Goal: Information Seeking & Learning: Learn about a topic

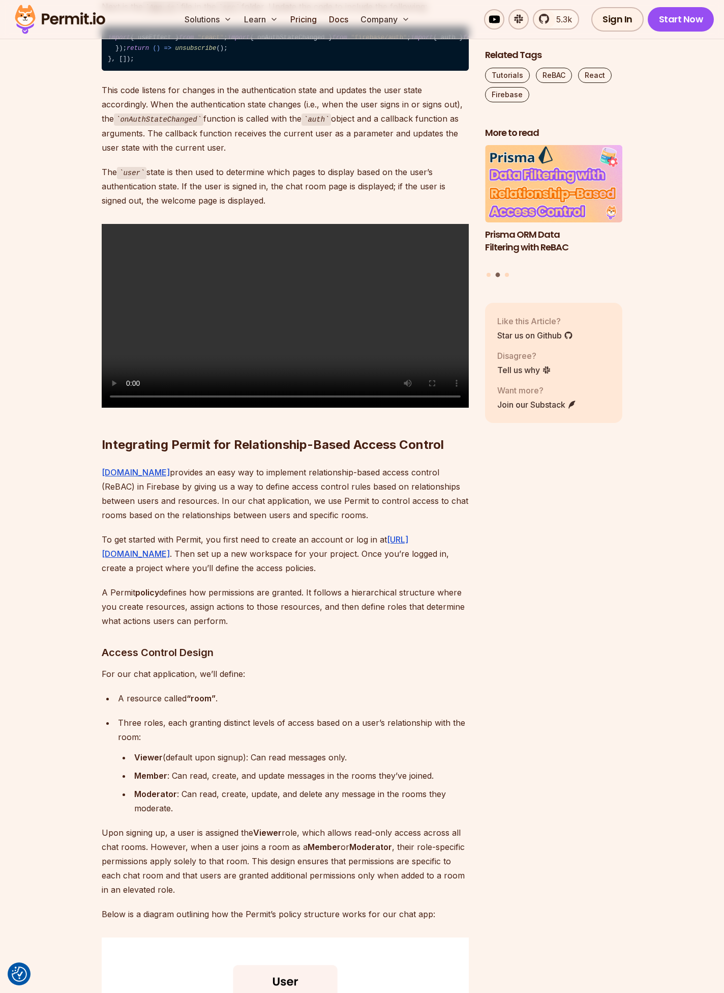
scroll to position [5843, 0]
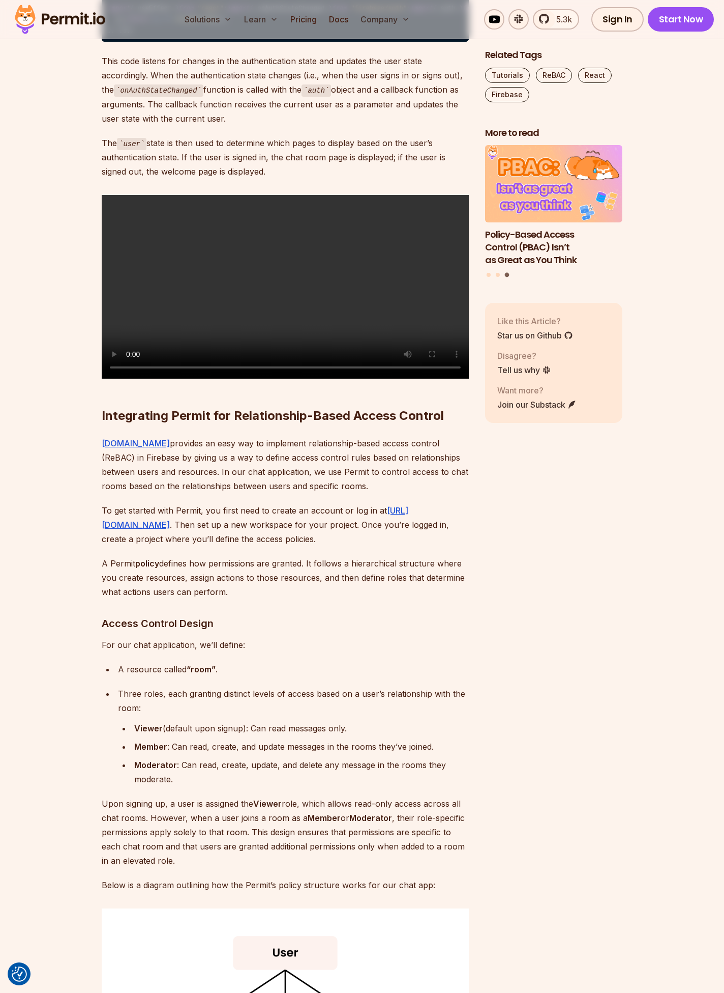
click at [658, 12] on span "onAuthStateChanged" at bounding box center [691, 8] width 67 height 7
copy span "onAuthStateChanged"
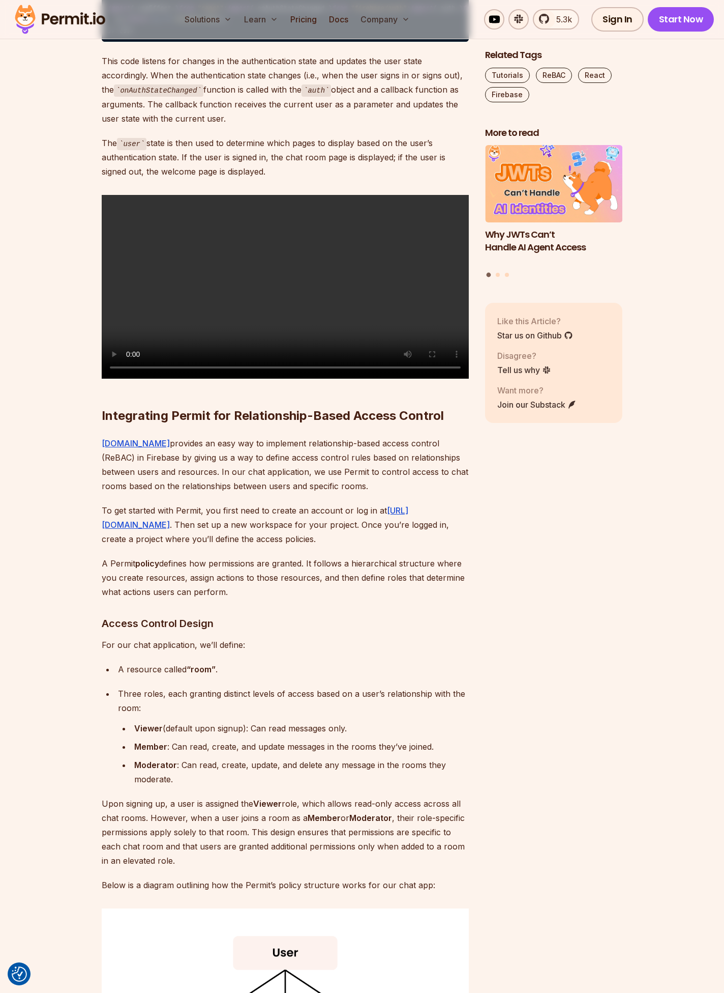
click at [178, 42] on code "import { useEffect } from "react" ; import { onAuthStateChanged } from "firebas…" at bounding box center [285, 19] width 367 height 45
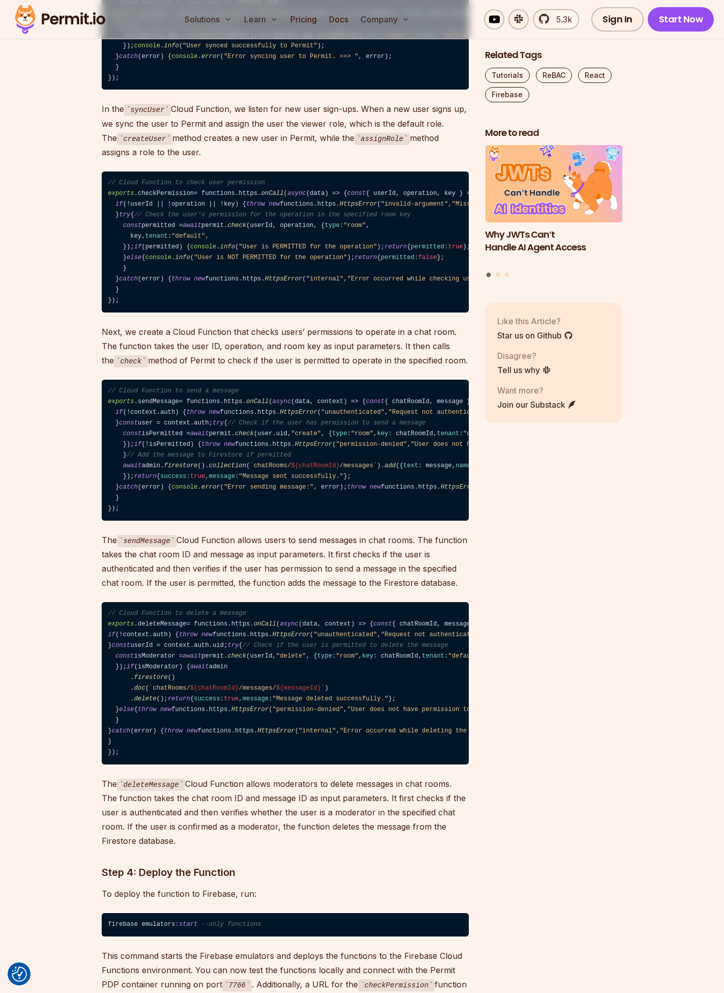
scroll to position [10214, 0]
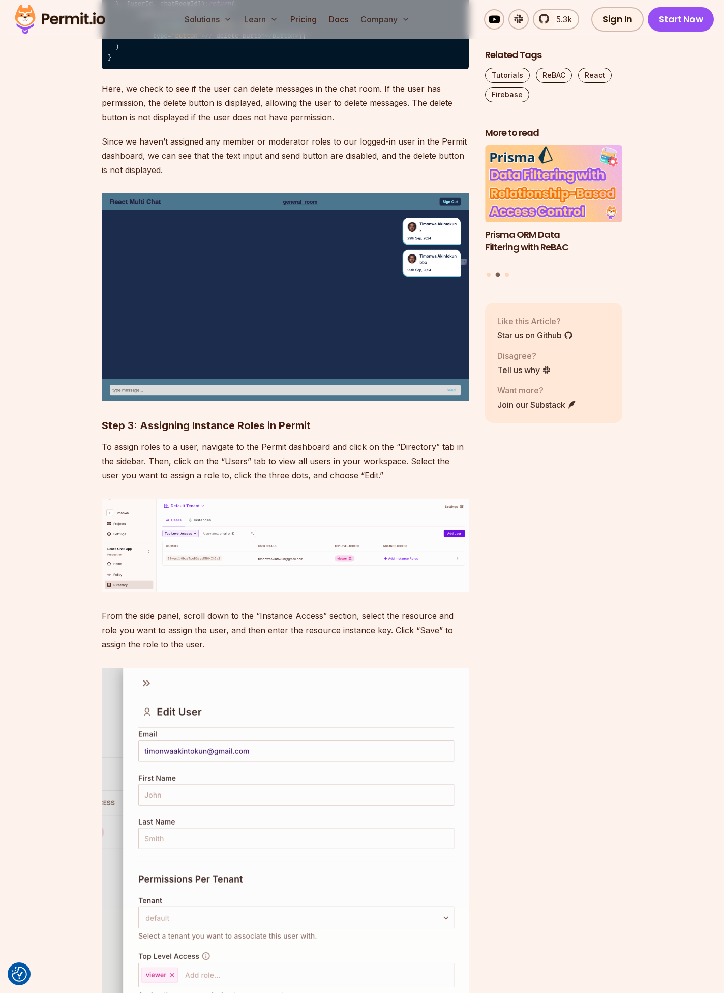
scroll to position [14392, 0]
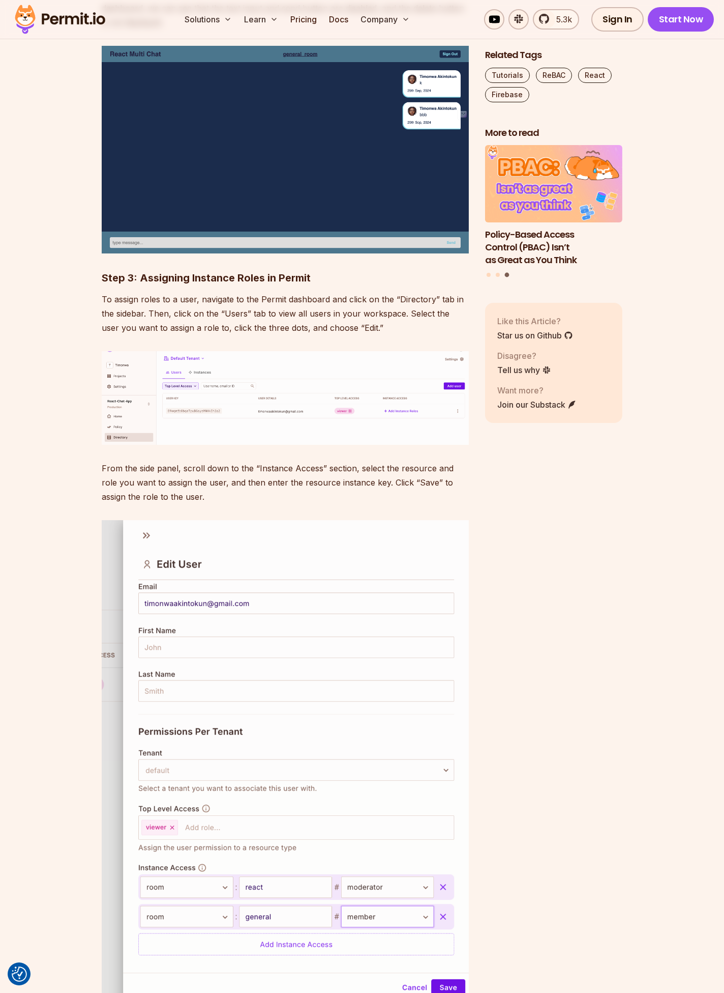
drag, startPoint x: 297, startPoint y: 494, endPoint x: 220, endPoint y: 497, distance: 76.9
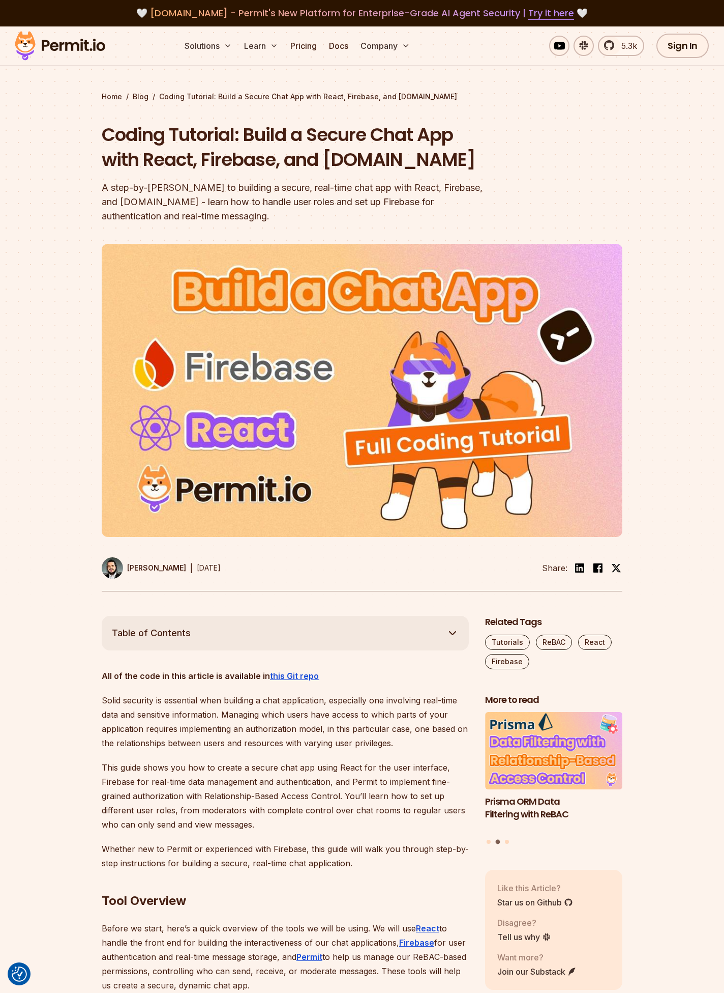
scroll to position [6, 0]
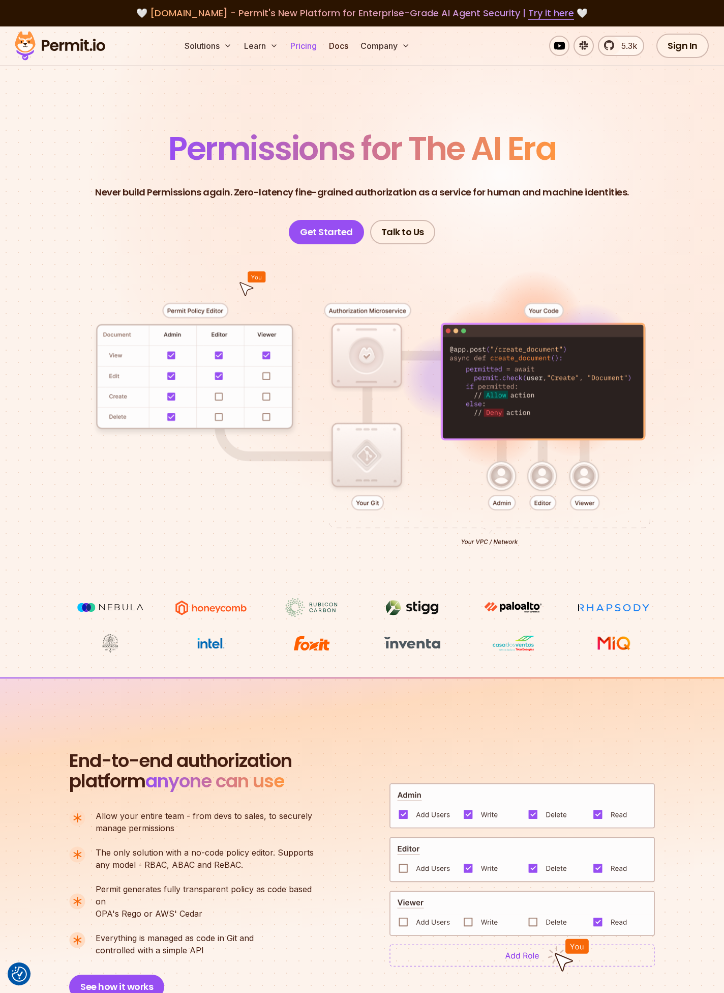
click at [306, 43] on link "Pricing" at bounding box center [303, 46] width 35 height 20
